Goal: Task Accomplishment & Management: Manage account settings

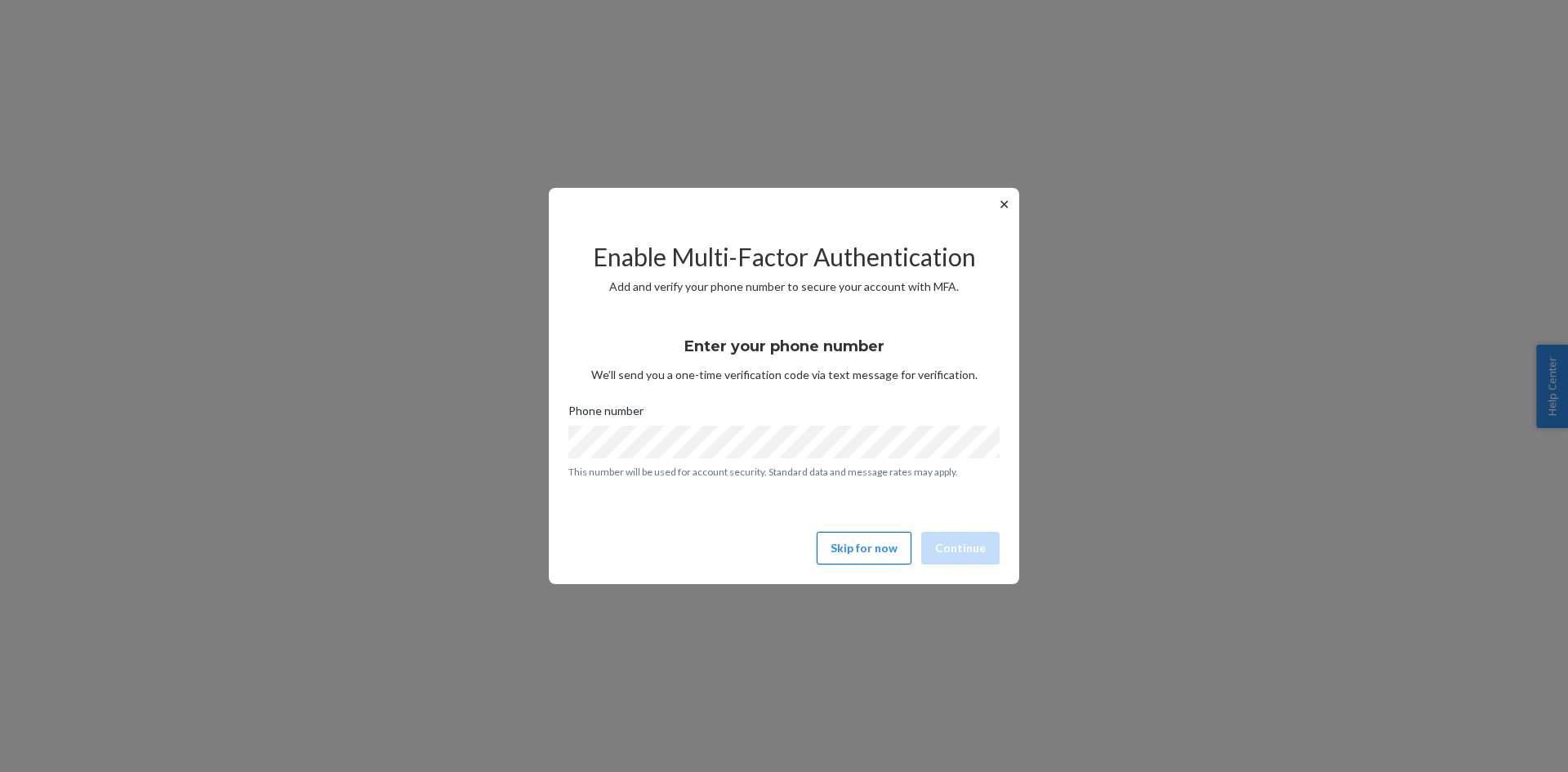
click at [864, 547] on button "Skip for now" at bounding box center [864, 548] width 95 height 33
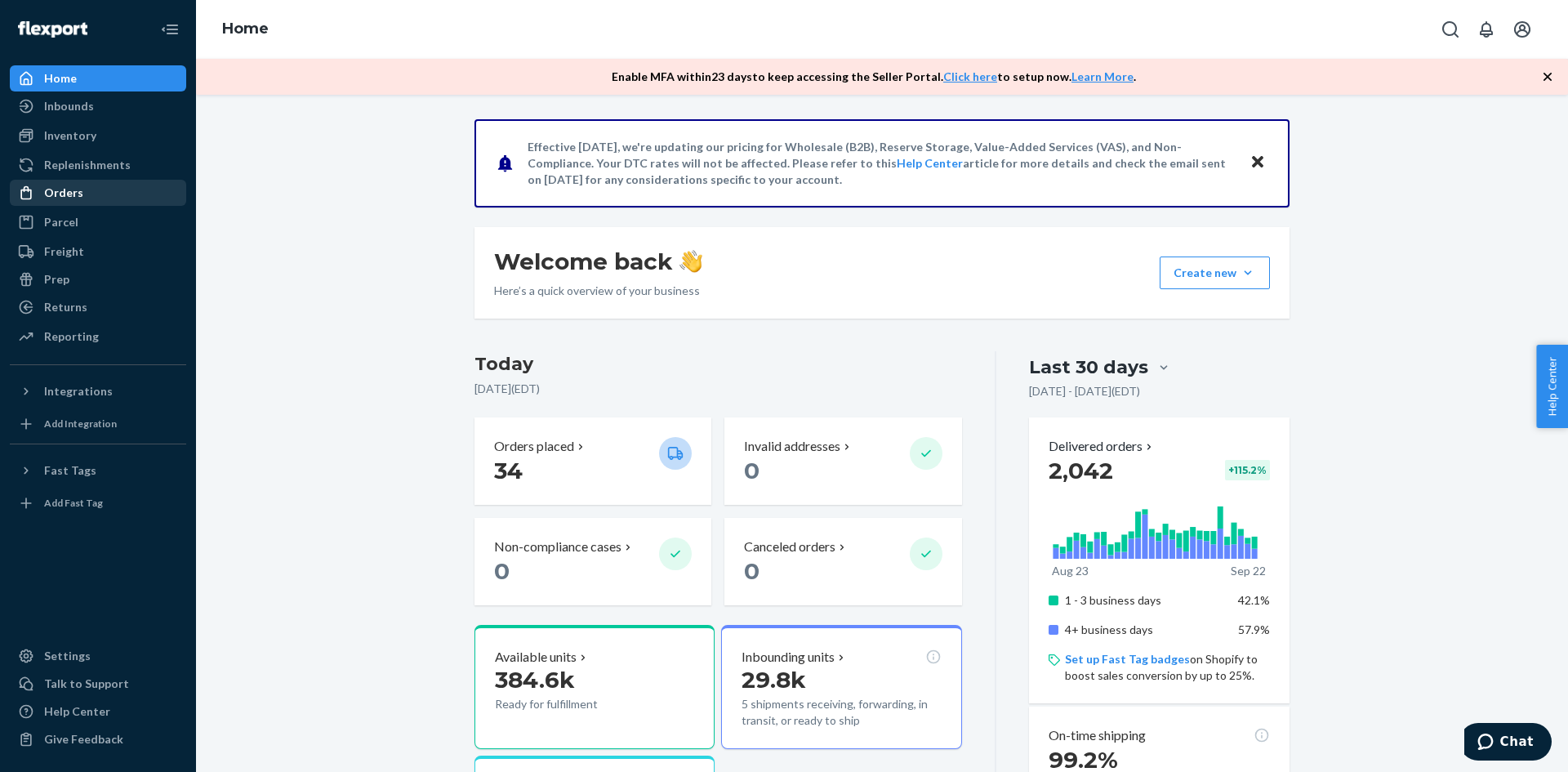
click at [85, 183] on div "Orders" at bounding box center [98, 193] width 174 height 22
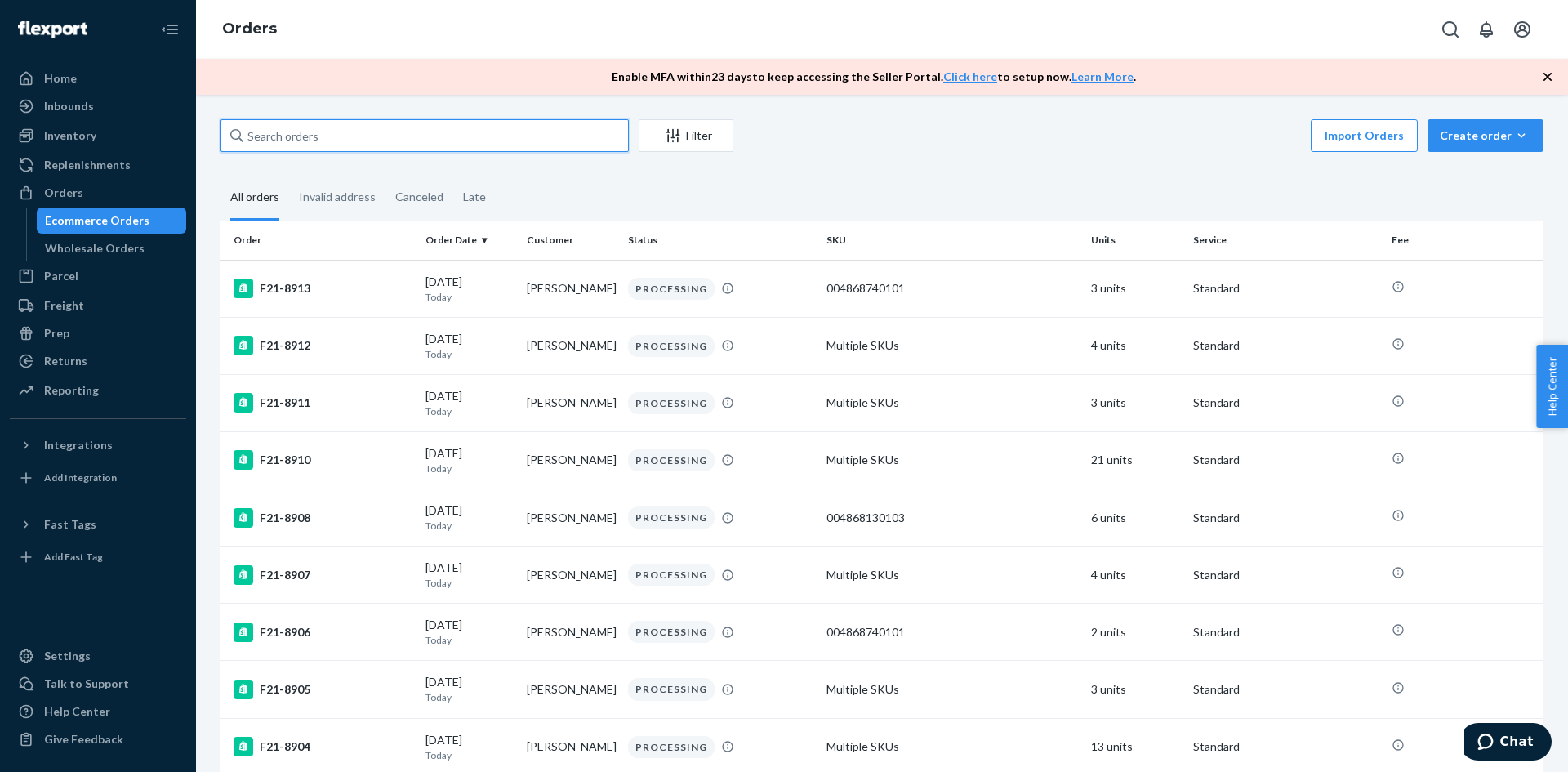
click at [376, 134] on input "text" at bounding box center [424, 136] width 408 height 33
paste input "F21-8913"
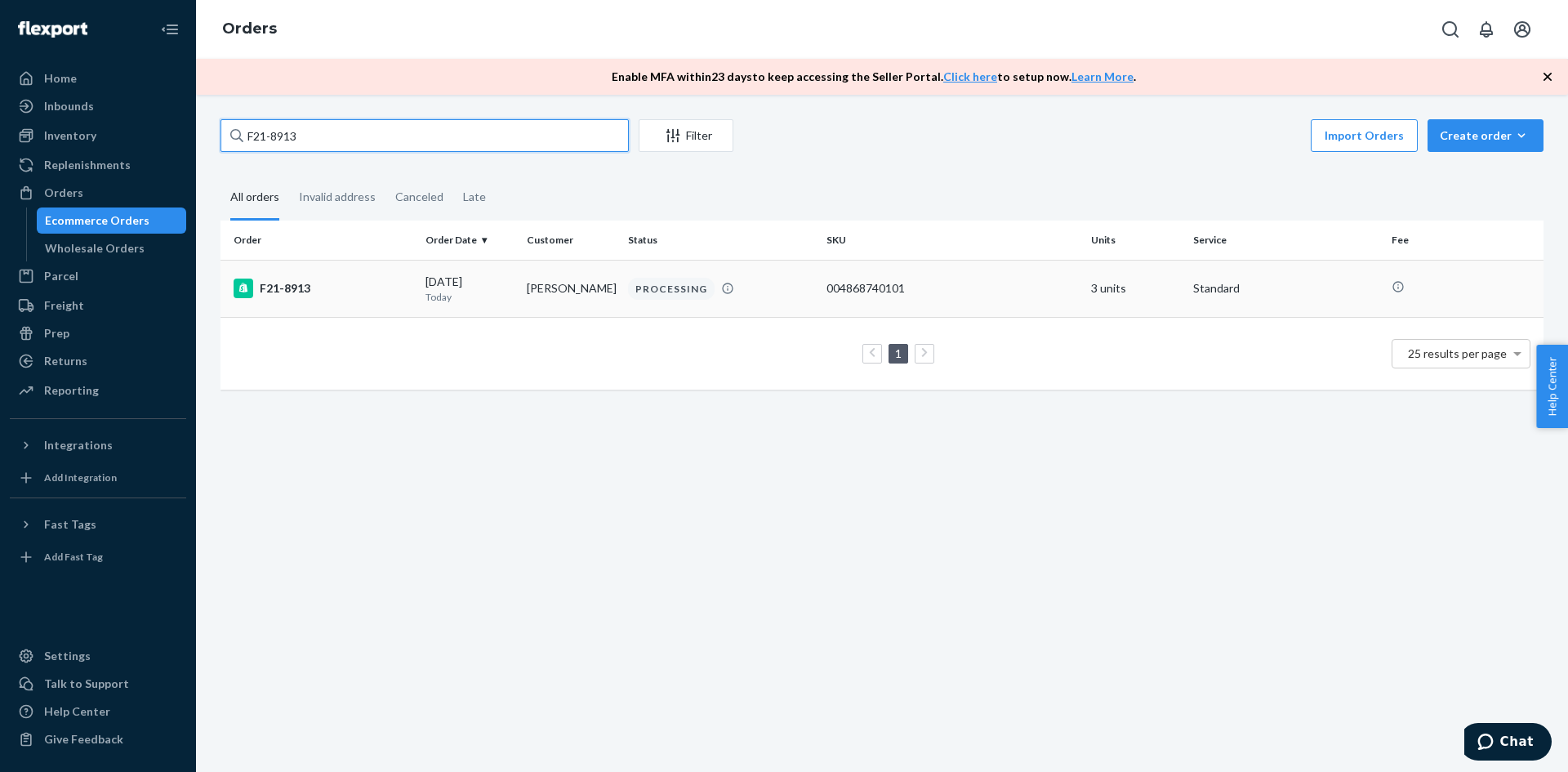
type input "F21-8913"
click at [292, 288] on div "F21-8913" at bounding box center [323, 288] width 179 height 20
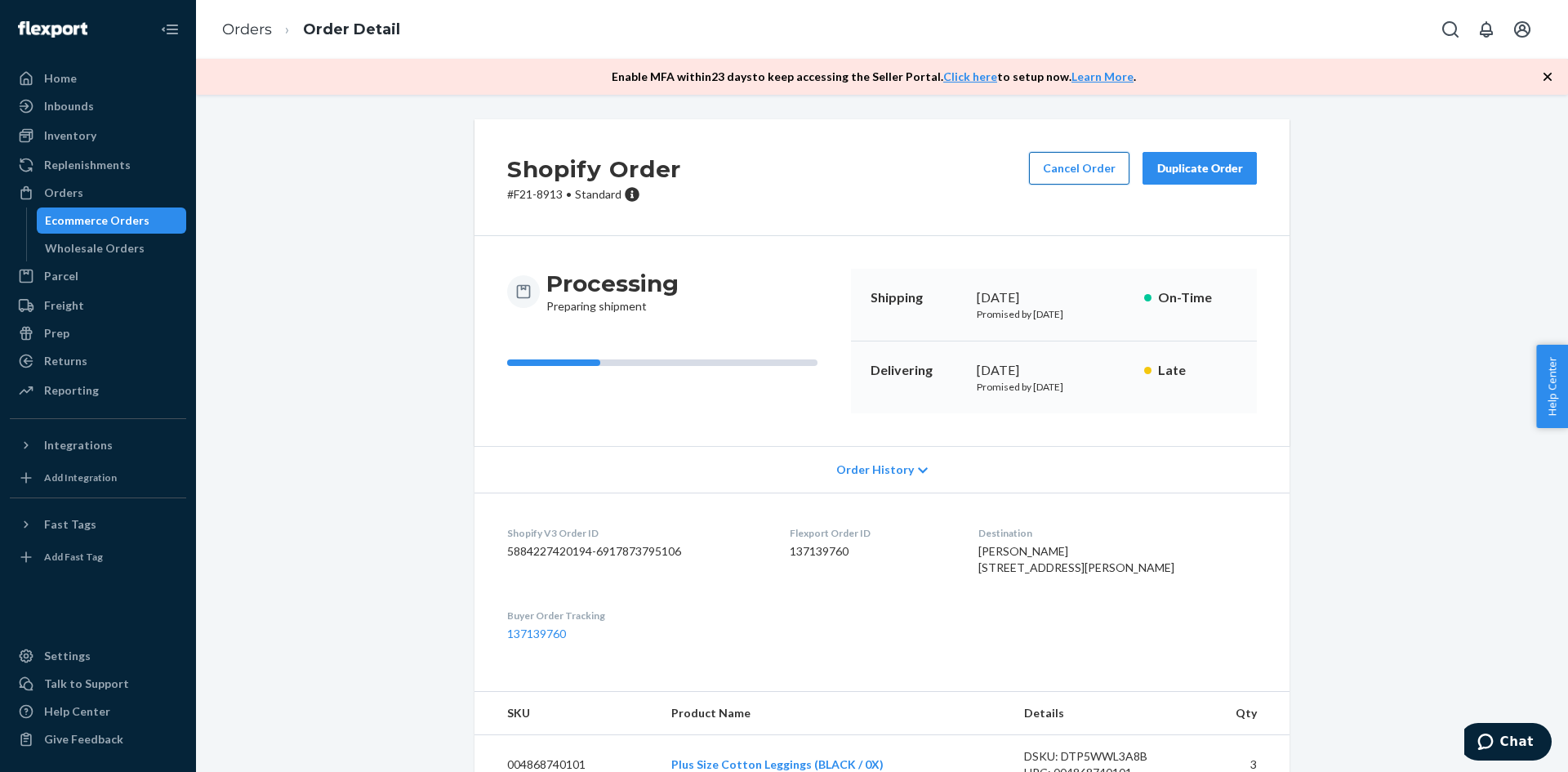
click at [1068, 171] on button "Cancel Order" at bounding box center [1079, 168] width 100 height 33
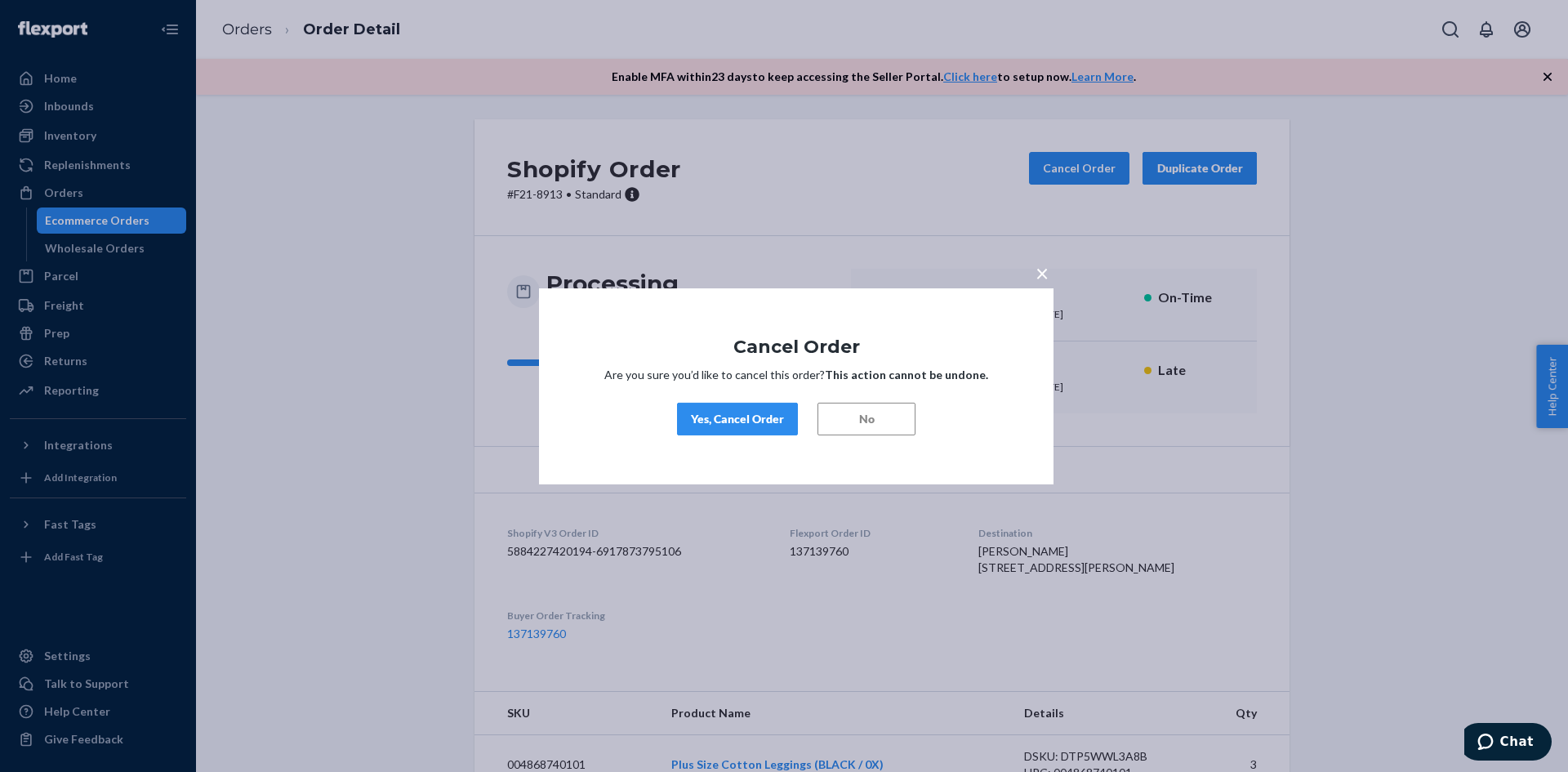
click at [718, 422] on div "Yes, Cancel Order" at bounding box center [737, 419] width 93 height 16
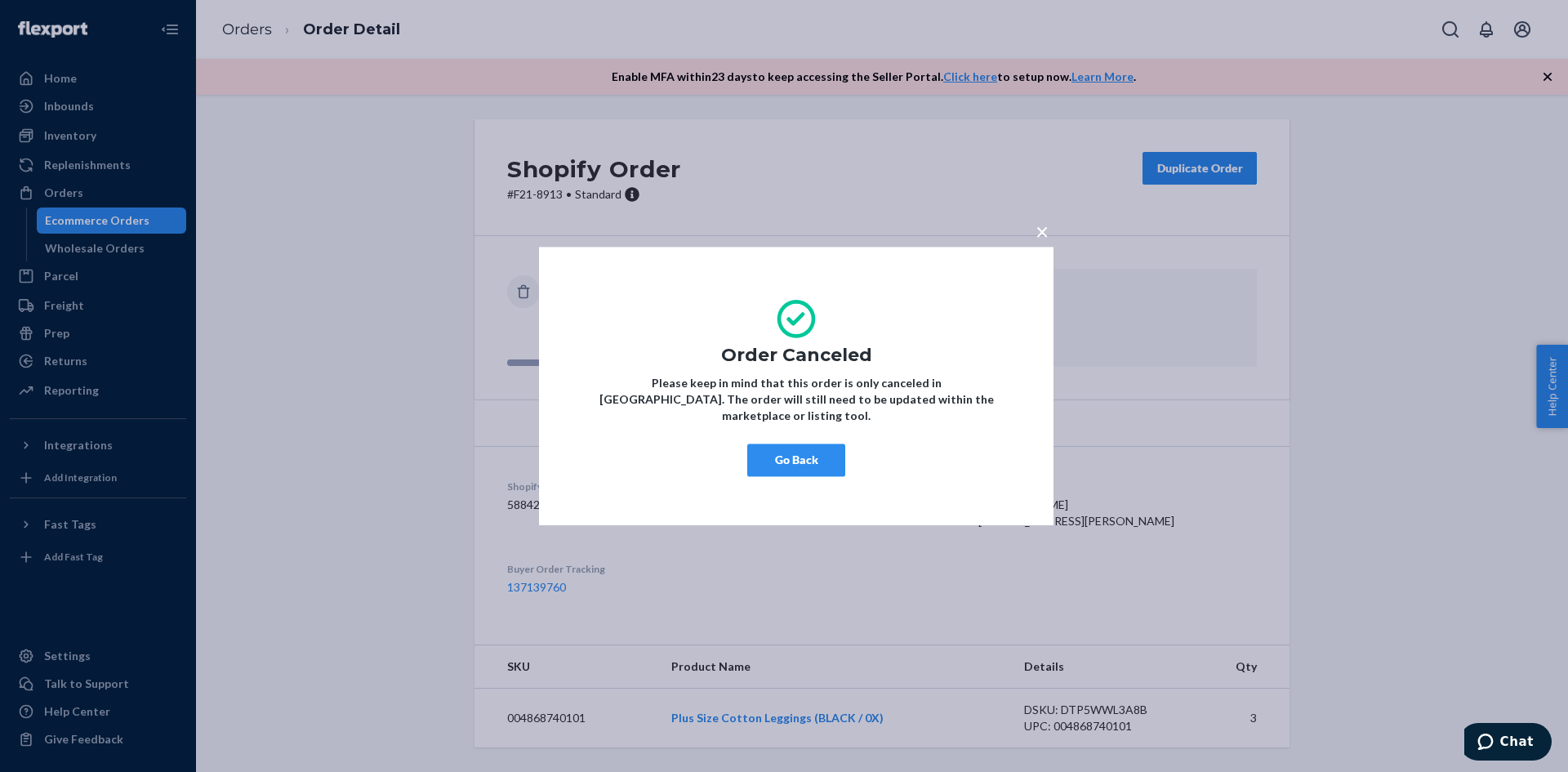
drag, startPoint x: 1044, startPoint y: 238, endPoint x: 594, endPoint y: 101, distance: 470.4
click at [1043, 238] on span "×" at bounding box center [1042, 231] width 13 height 28
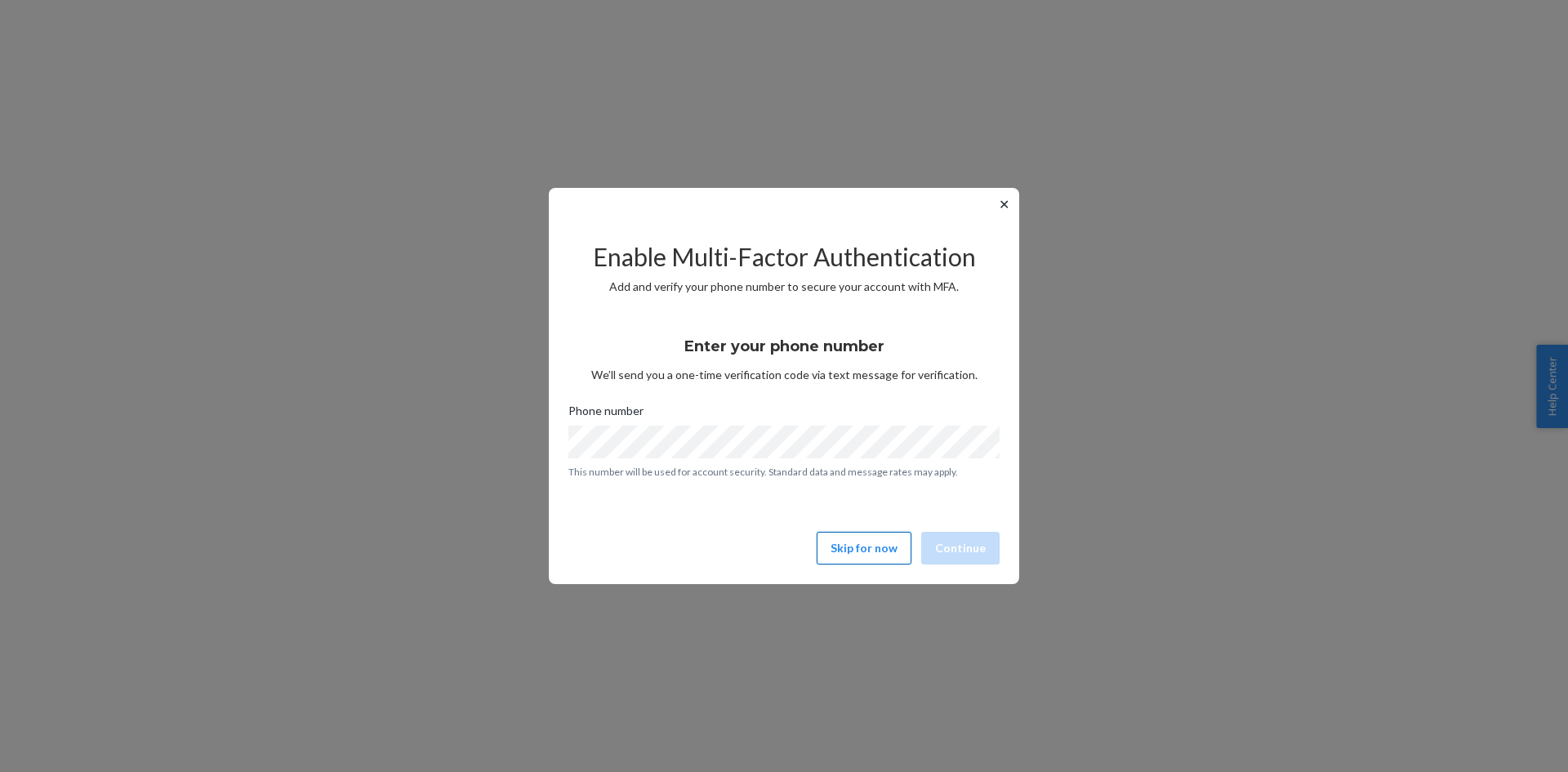
click at [862, 551] on button "Skip for now" at bounding box center [864, 548] width 95 height 33
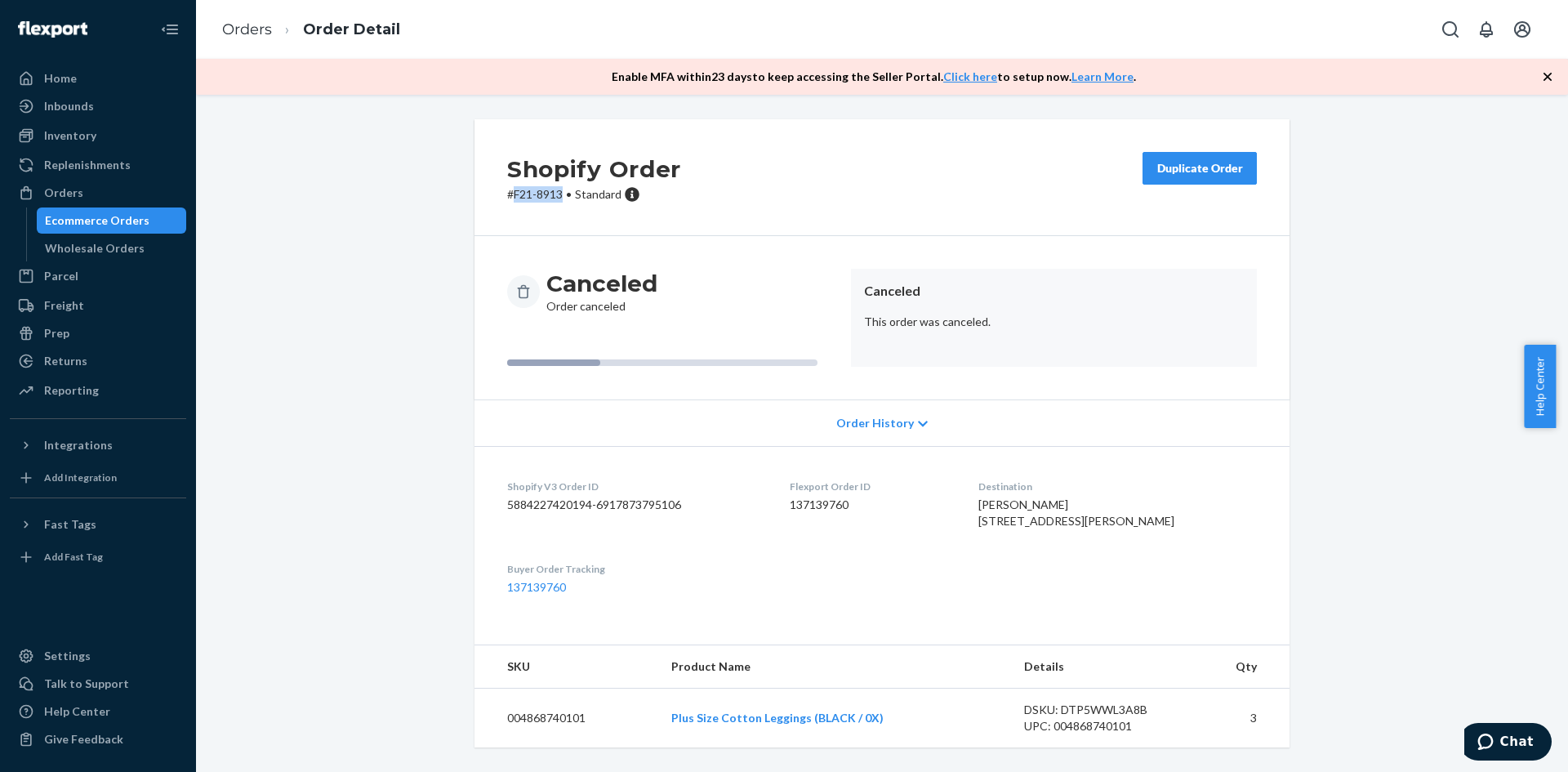
drag, startPoint x: 558, startPoint y: 193, endPoint x: 509, endPoint y: 193, distance: 49.0
click at [509, 193] on p "# F21-8913 • Standard" at bounding box center [595, 194] width 174 height 16
copy p "F21-8913"
click at [117, 219] on div "Ecommerce Orders" at bounding box center [97, 220] width 104 height 16
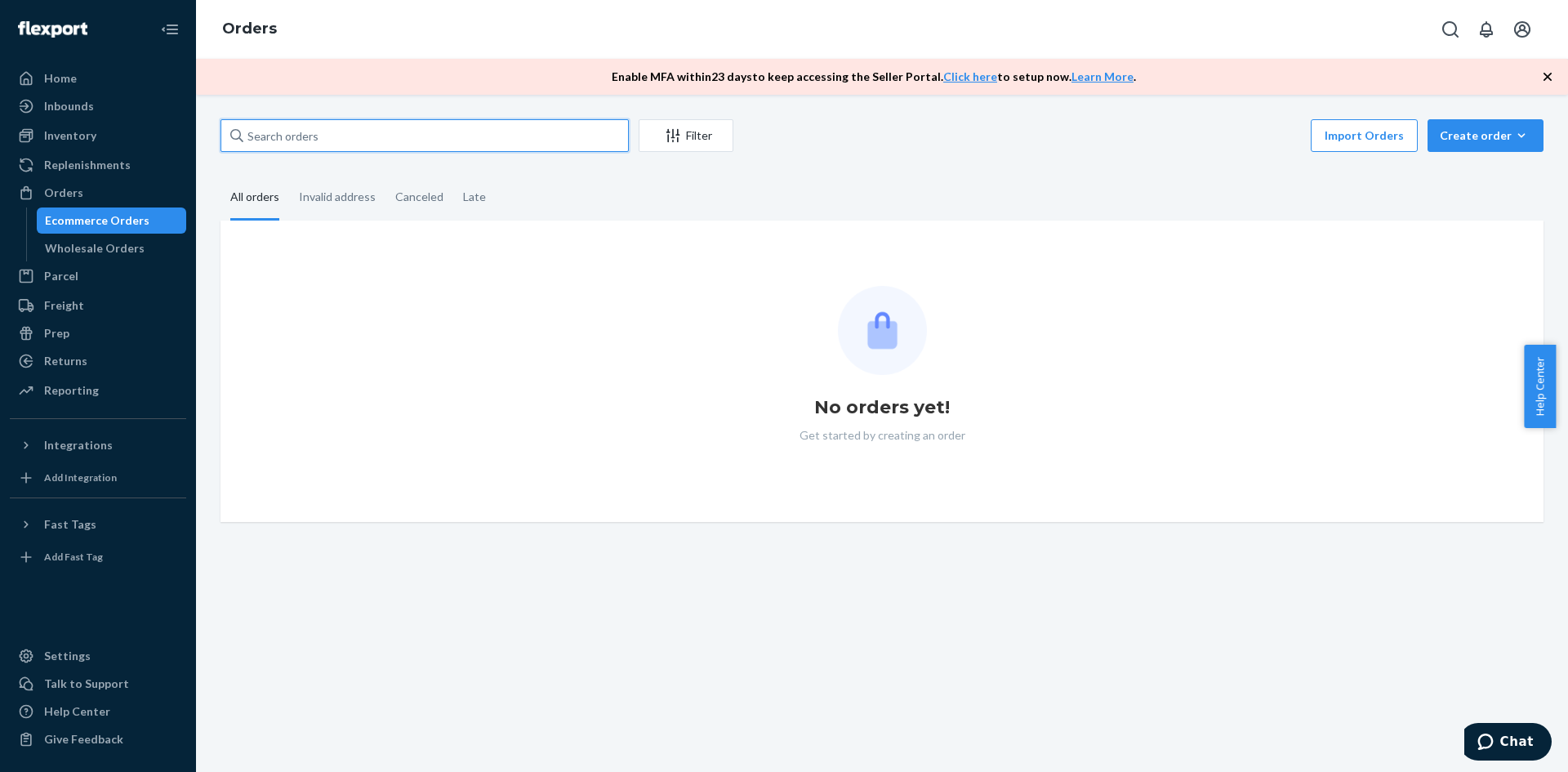
click at [291, 139] on input "text" at bounding box center [424, 136] width 408 height 33
paste input "F21-8913"
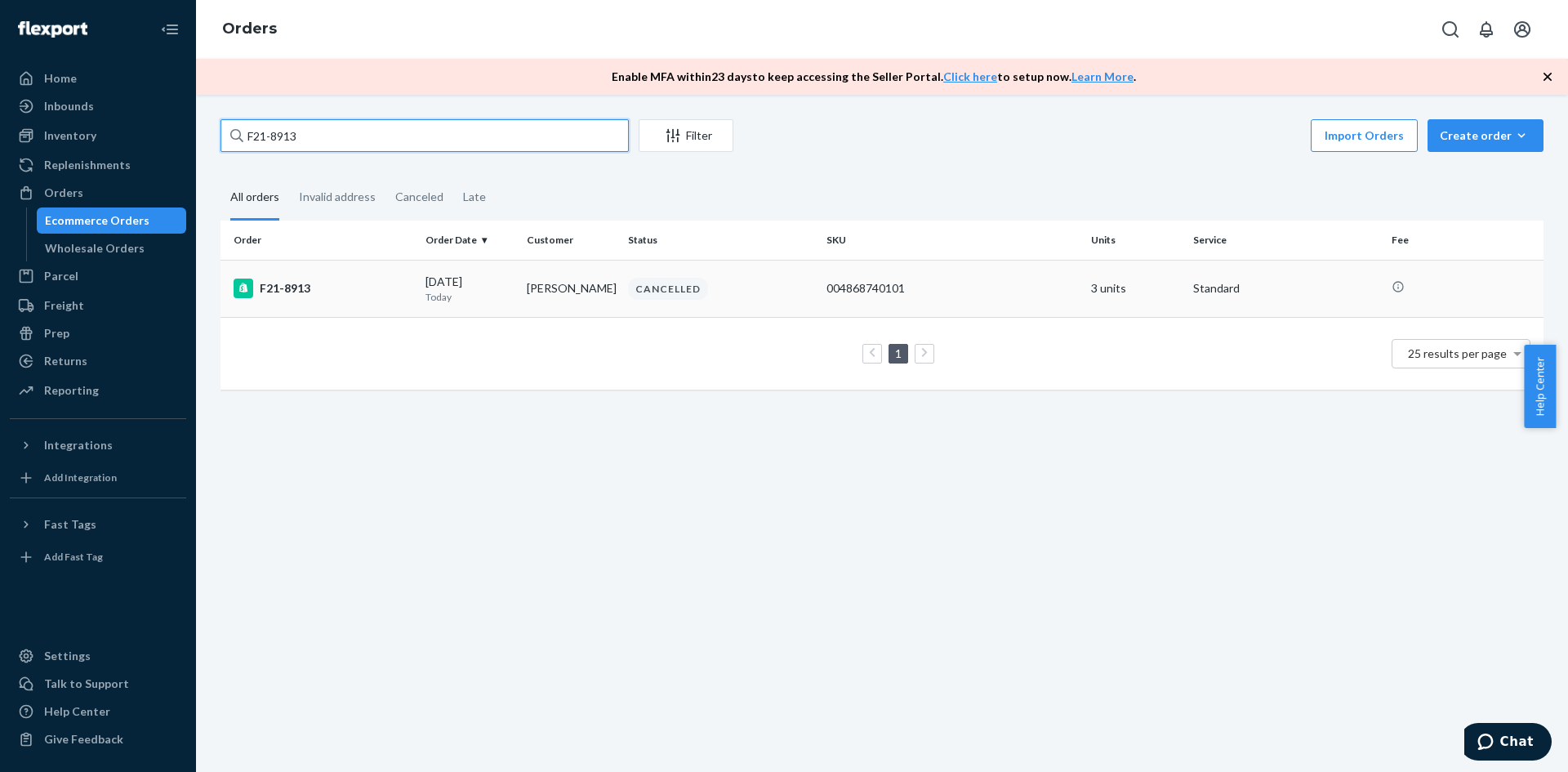
type input "F21-8913"
click at [289, 288] on div "F21-8913" at bounding box center [323, 288] width 179 height 20
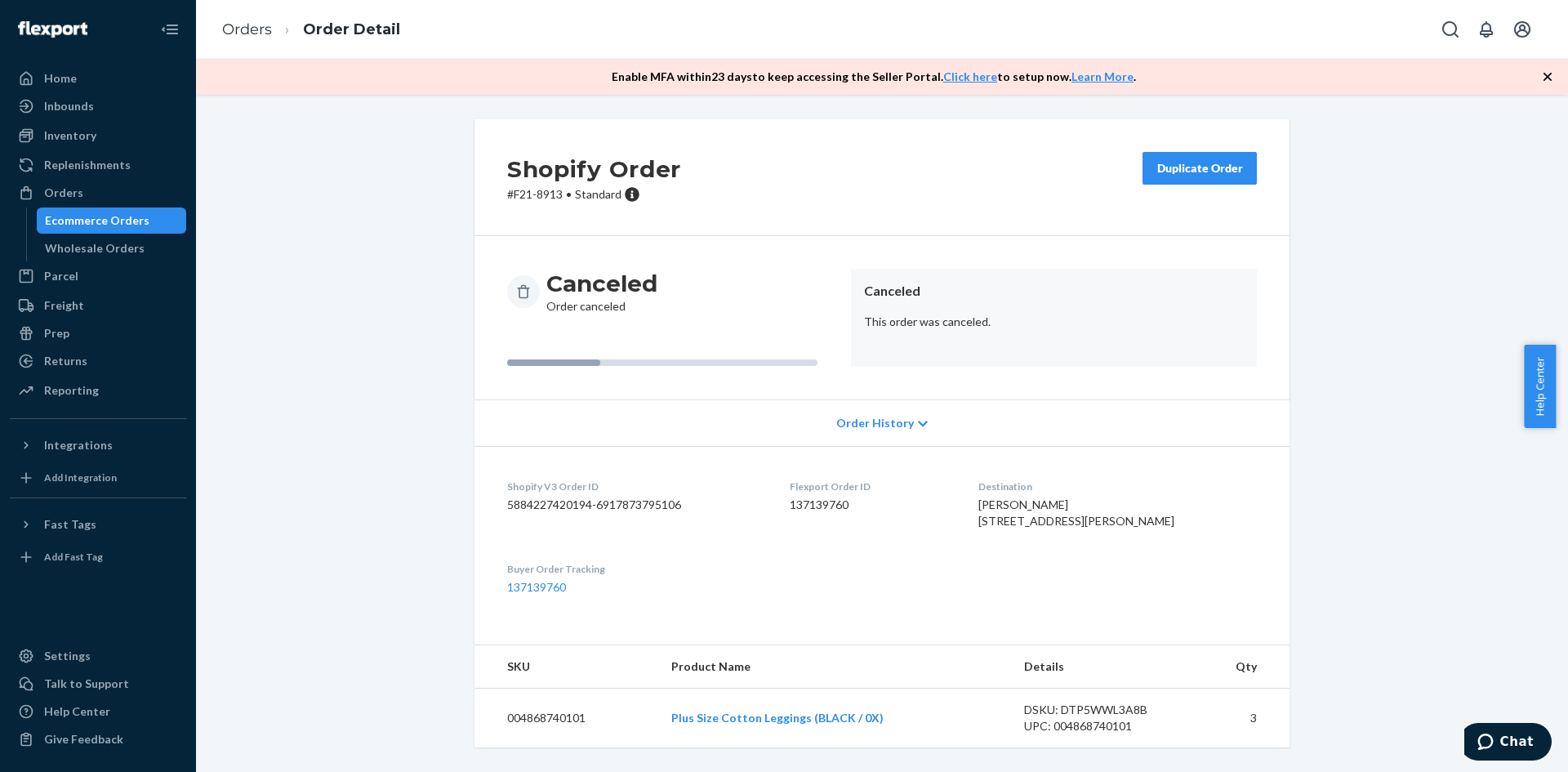
scroll to position [28, 0]
